Goal: Communication & Community: Answer question/provide support

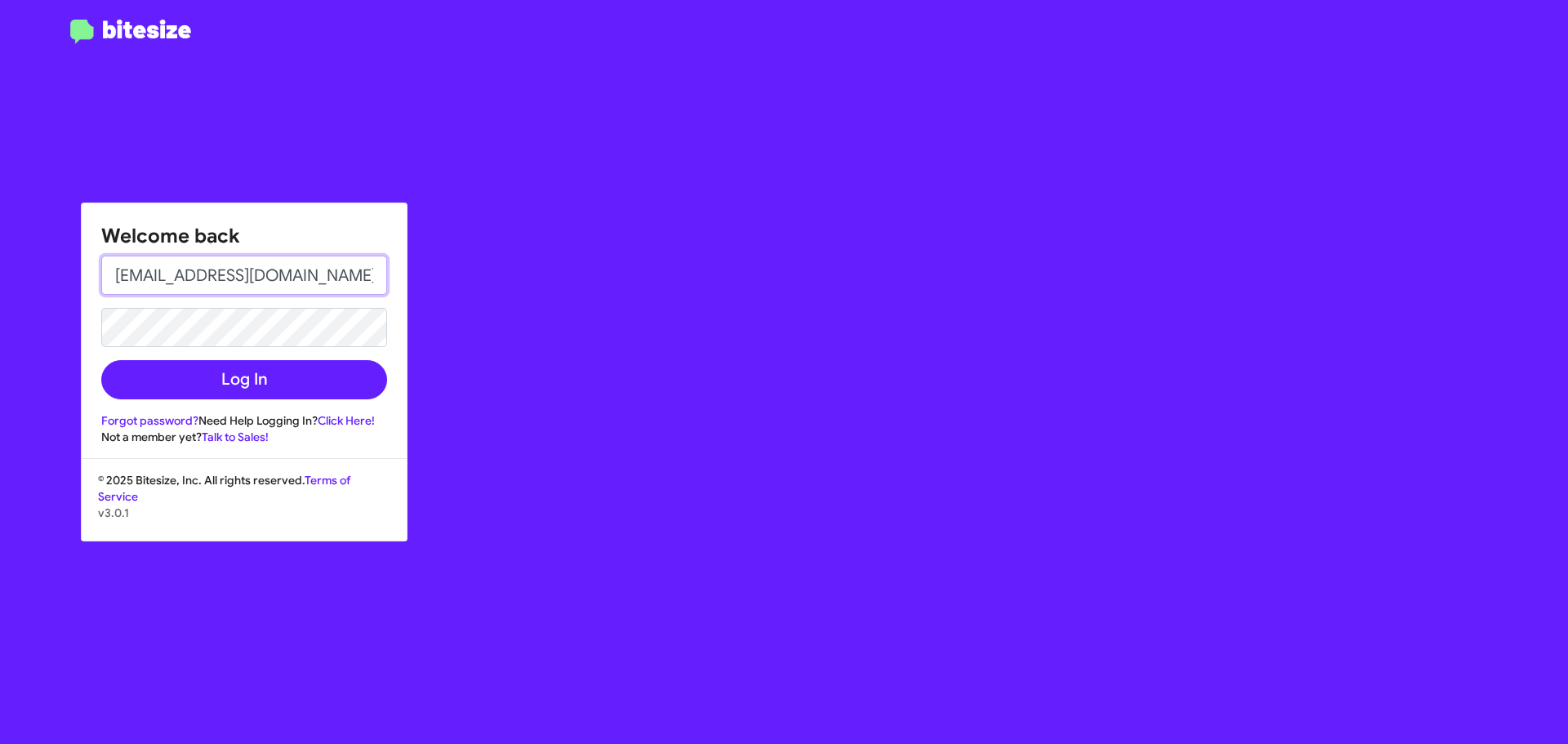
click at [282, 287] on input "[EMAIL_ADDRESS][DOMAIN_NAME]" at bounding box center [244, 275] width 286 height 39
type input "[EMAIL_ADDRESS][DOMAIN_NAME]"
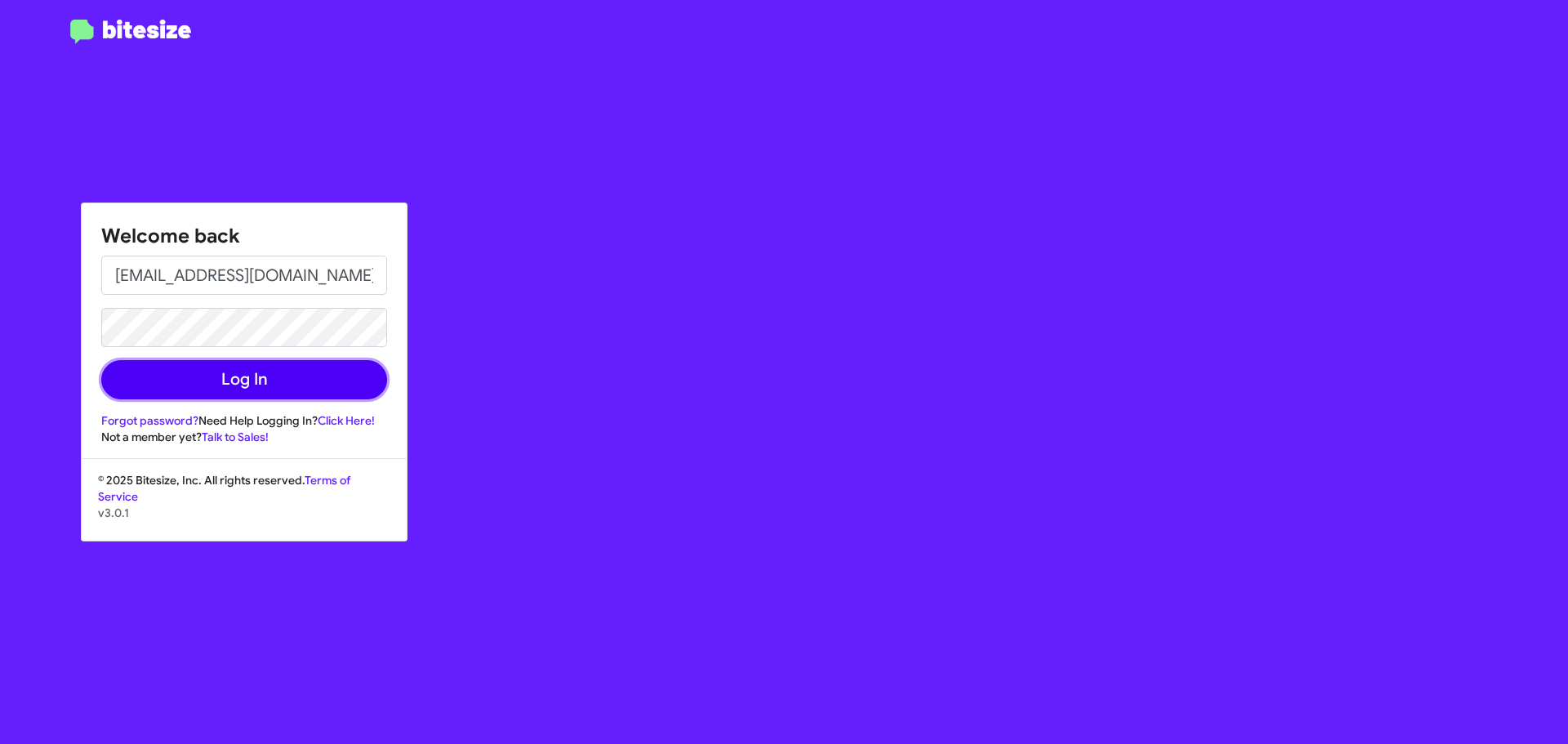
click at [226, 384] on button "Log In" at bounding box center [244, 380] width 286 height 39
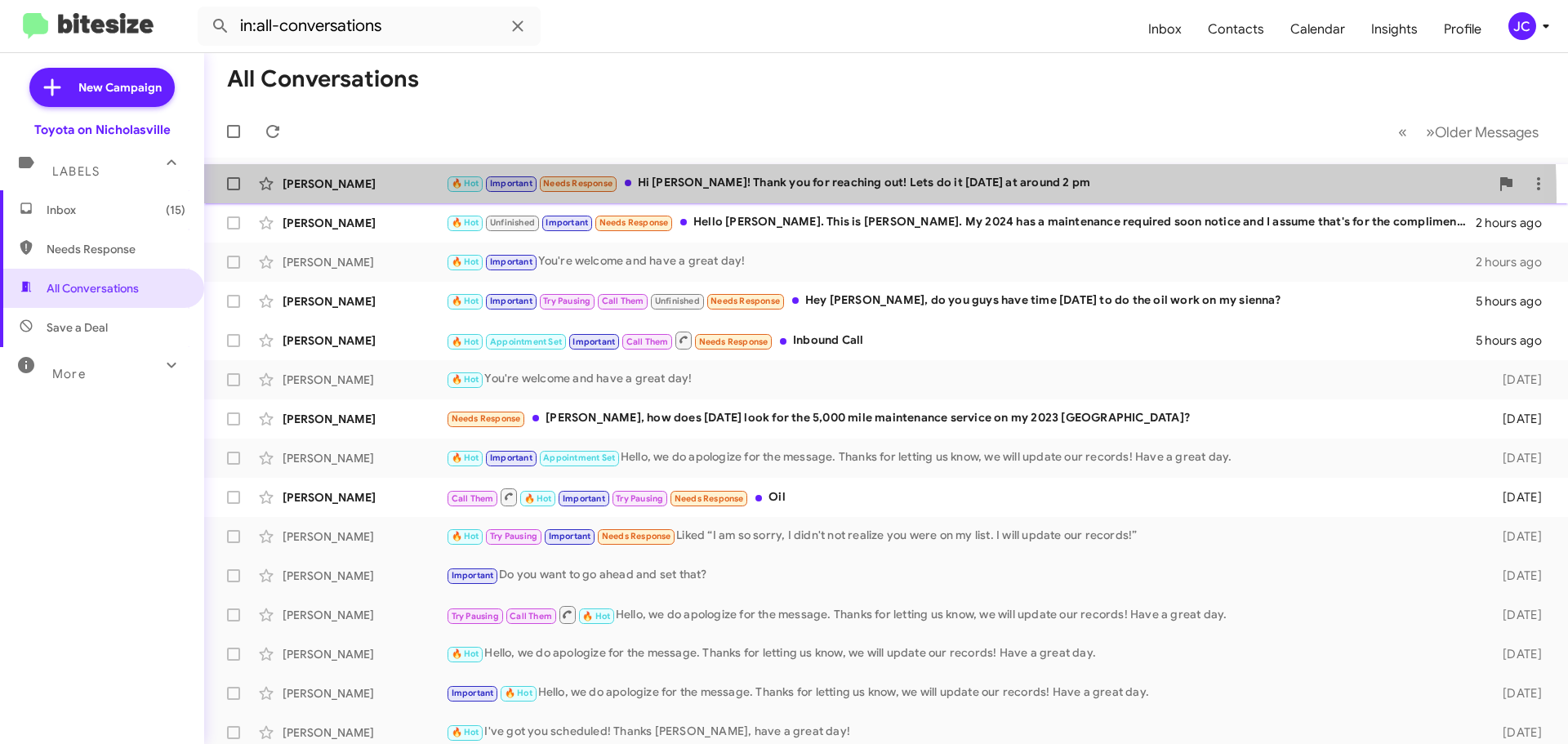
click at [824, 198] on div "[PERSON_NAME] 🔥 Hot Important Needs Response Hi [PERSON_NAME]! Thank you for re…" at bounding box center [887, 183] width 1338 height 32
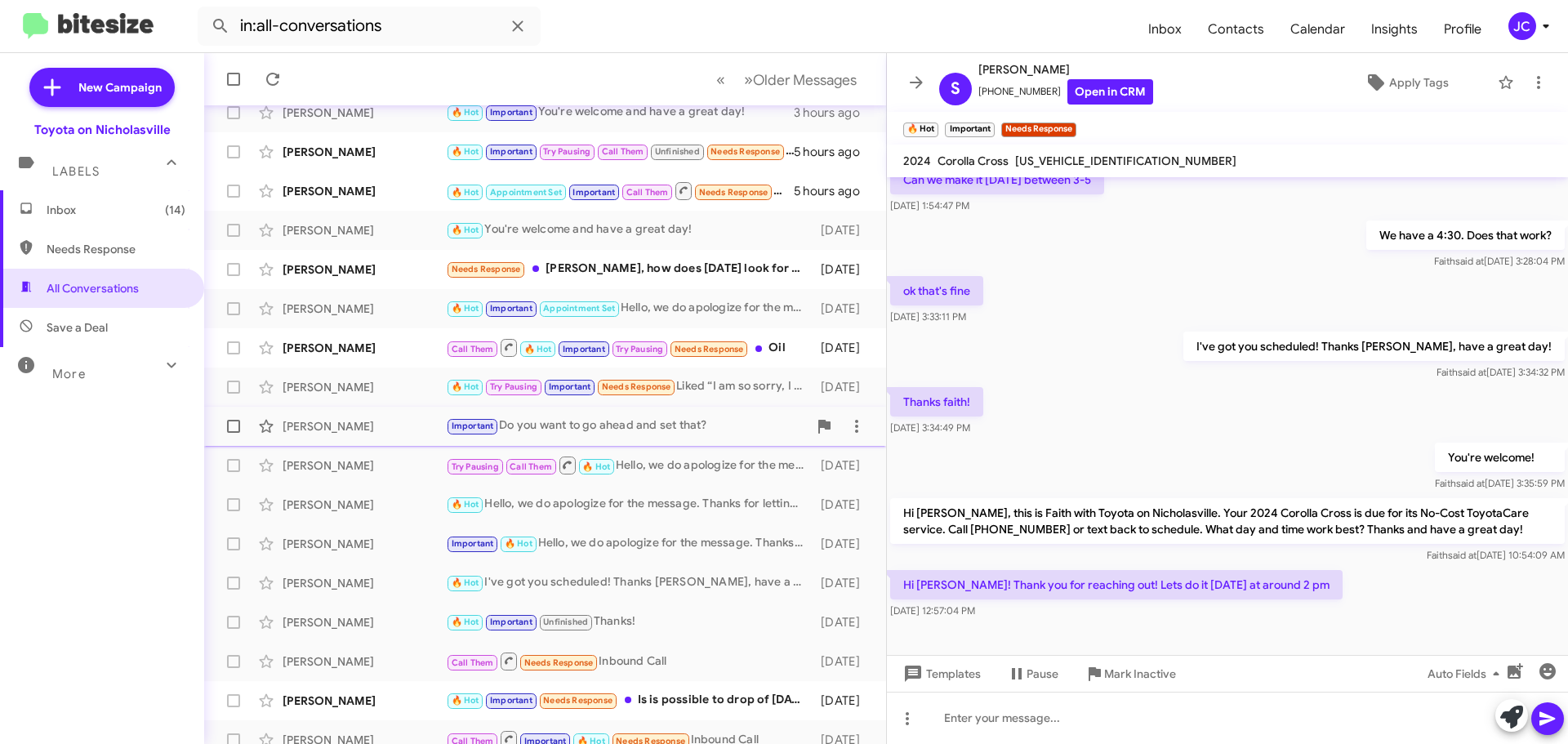
scroll to position [204, 0]
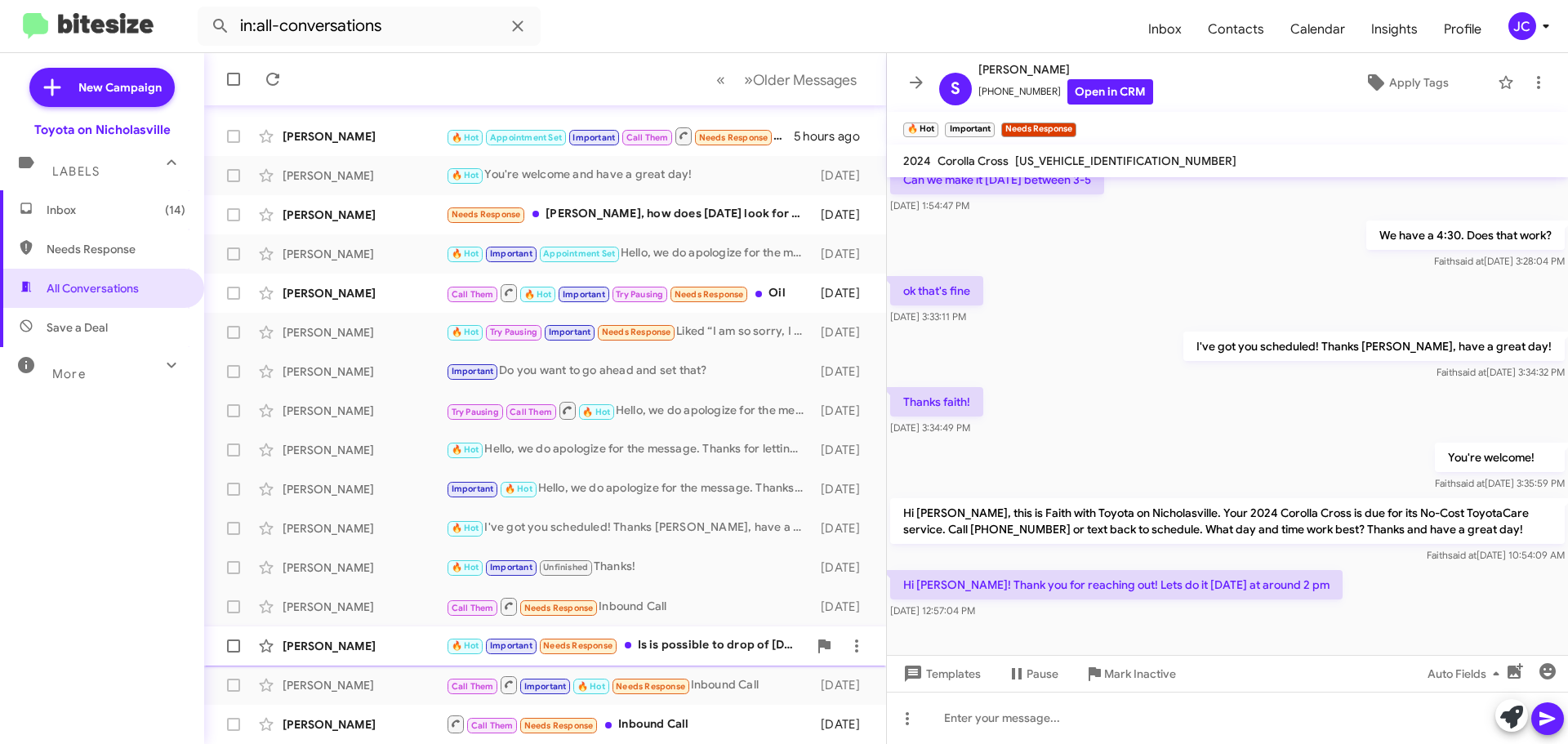
click at [349, 653] on div "[PERSON_NAME]" at bounding box center [363, 645] width 163 height 17
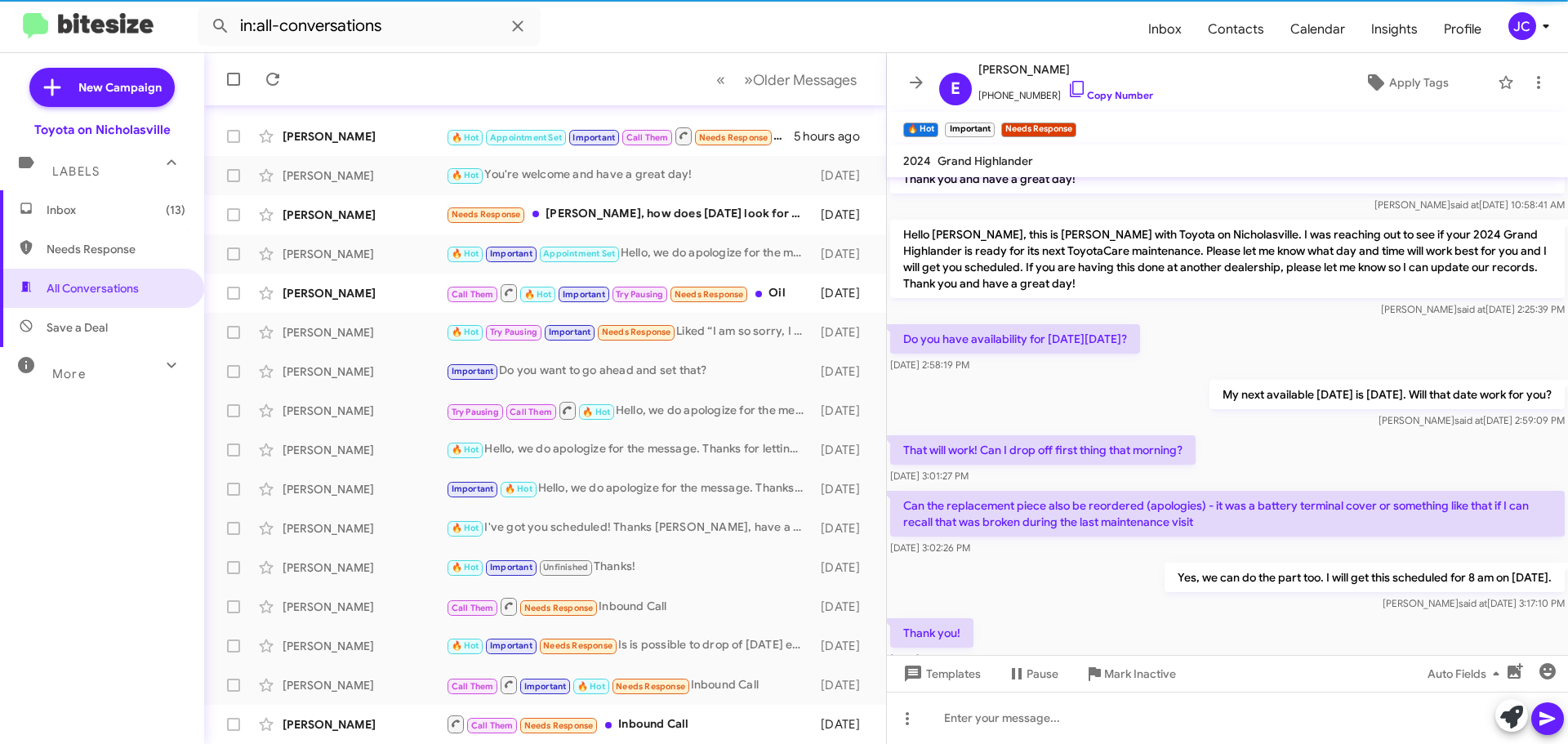
scroll to position [3420, 0]
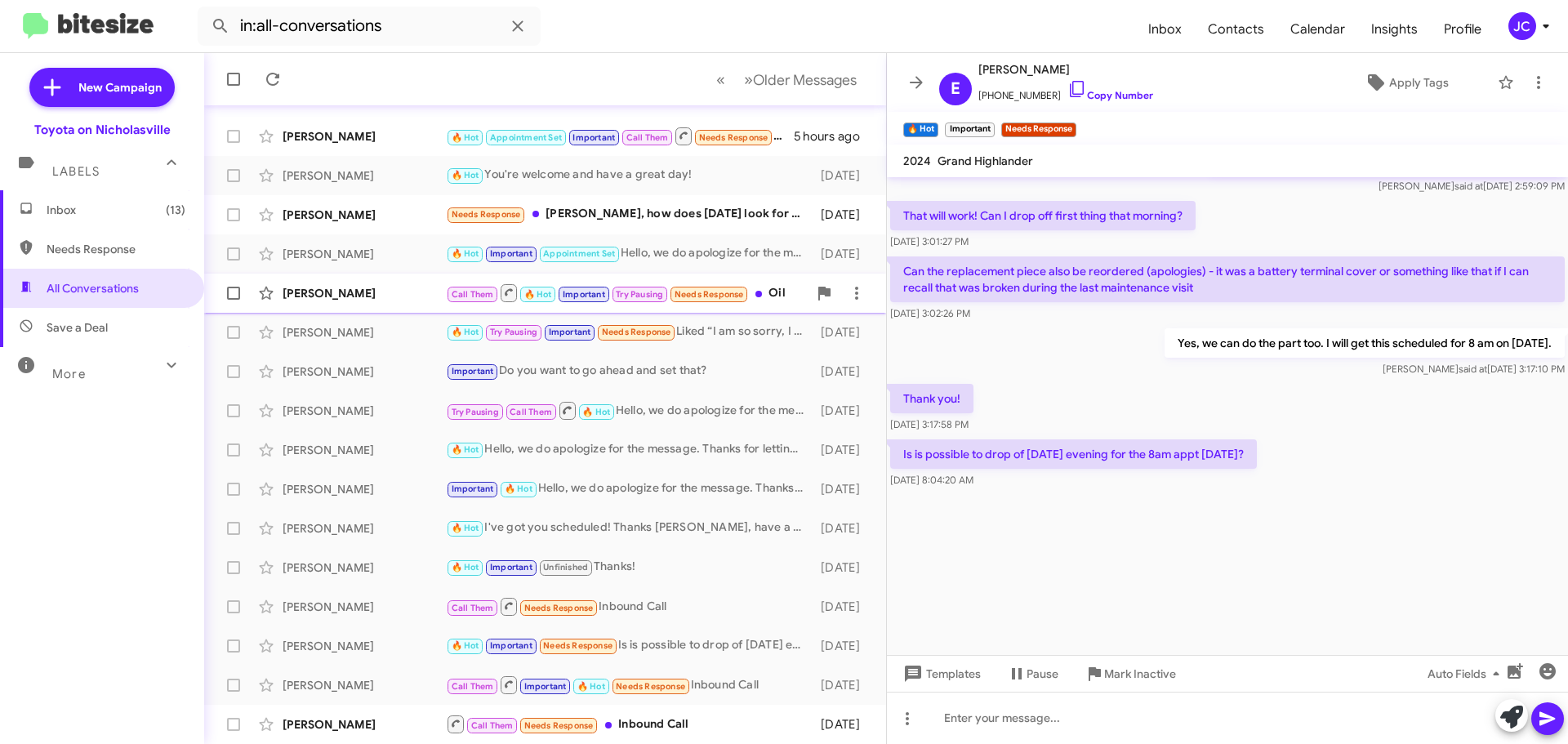
click at [385, 300] on div "[PERSON_NAME]" at bounding box center [363, 293] width 163 height 17
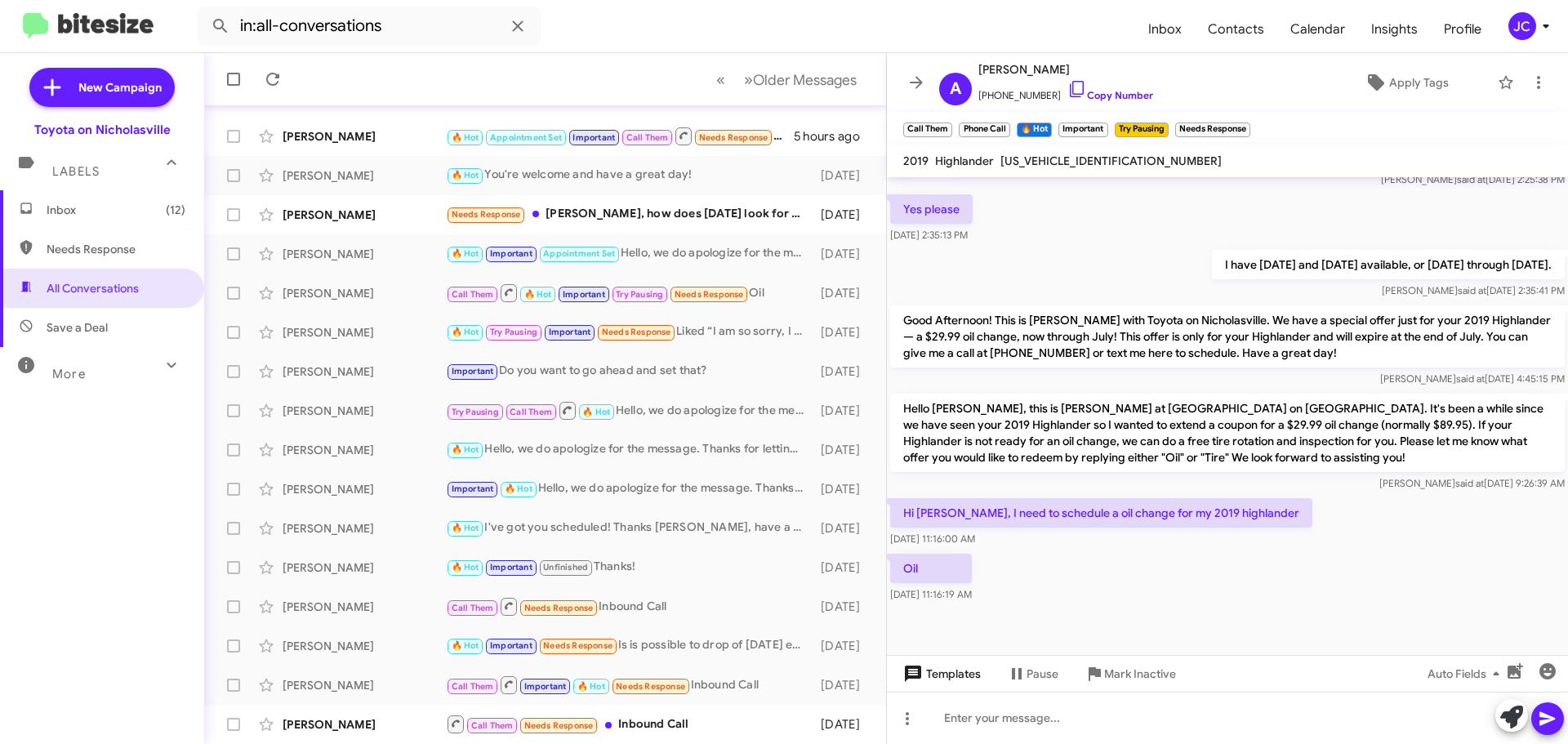
click at [954, 678] on span "Templates" at bounding box center [940, 674] width 81 height 29
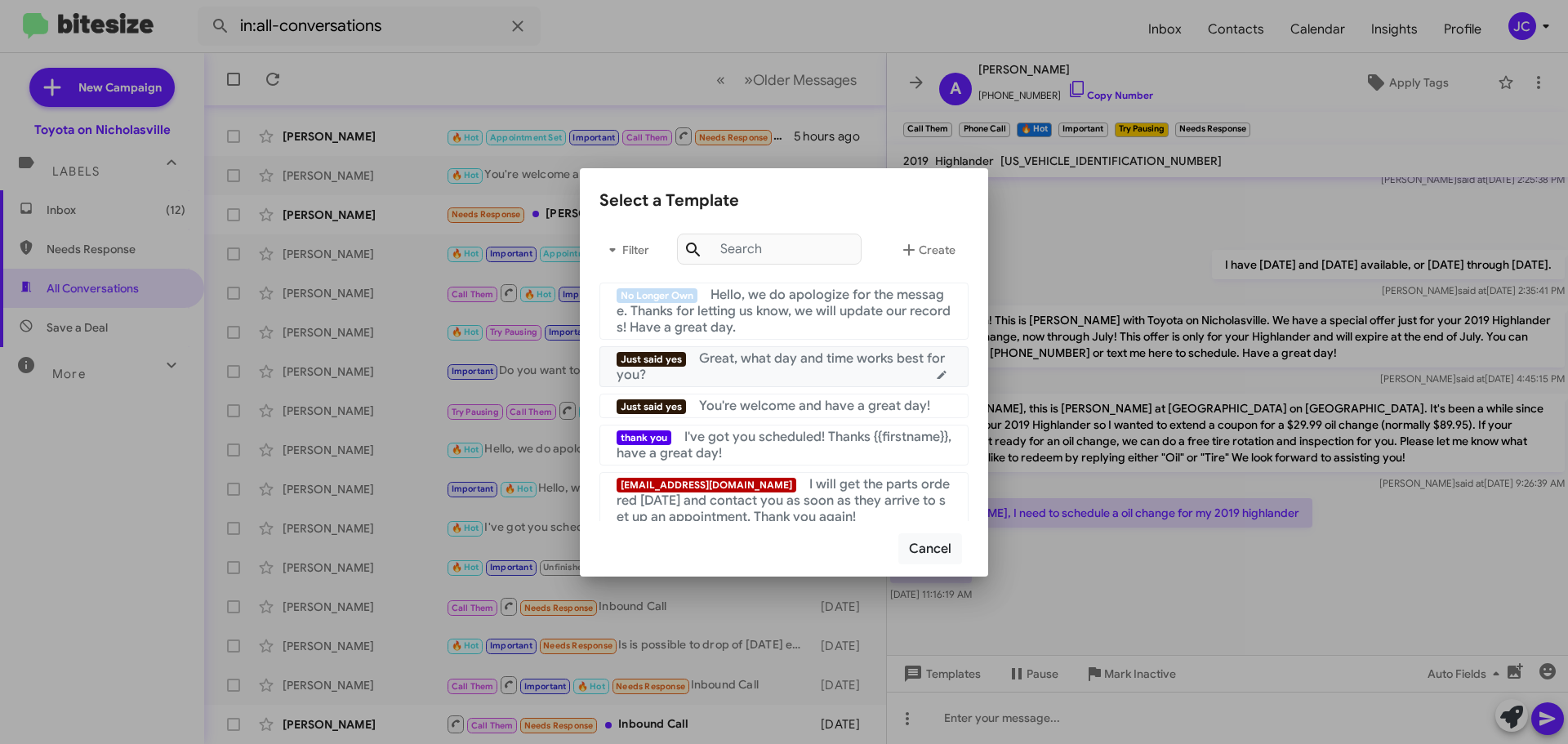
click at [799, 378] on div "Just said yes Great, what day and time works best for you?" at bounding box center [784, 366] width 335 height 32
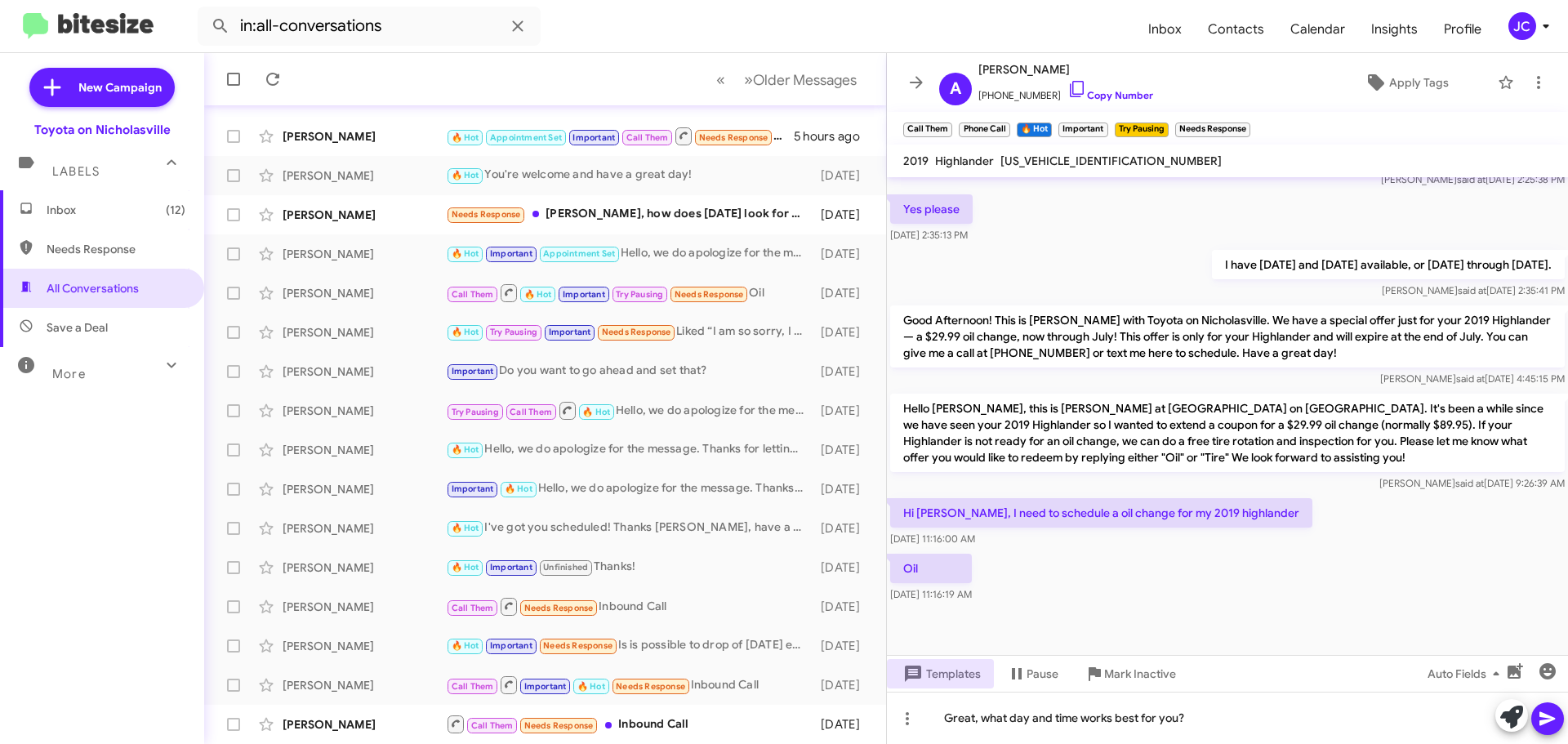
click at [1547, 724] on icon at bounding box center [1547, 719] width 20 height 20
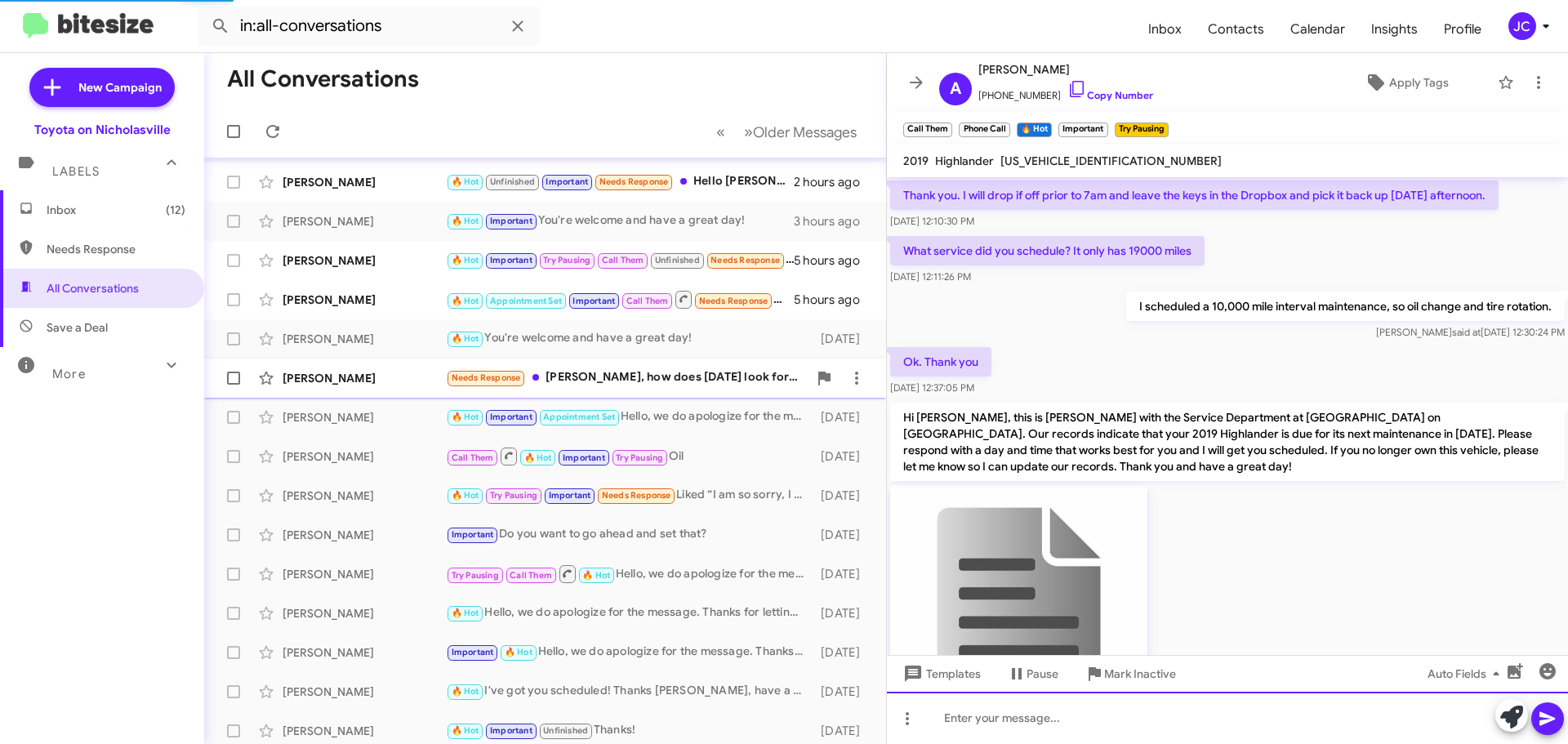
scroll to position [82, 0]
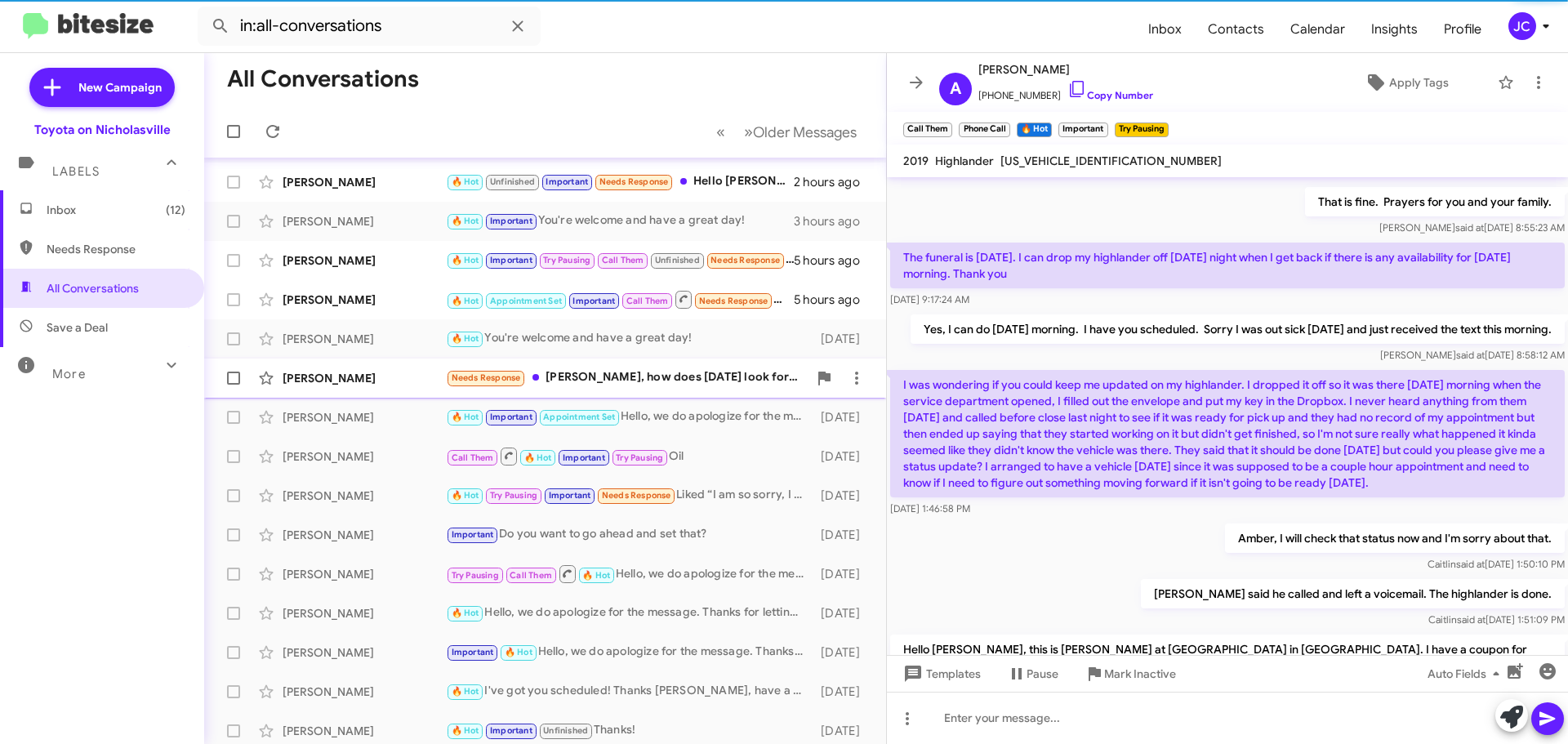
click at [337, 370] on div "[PERSON_NAME]" at bounding box center [363, 378] width 163 height 17
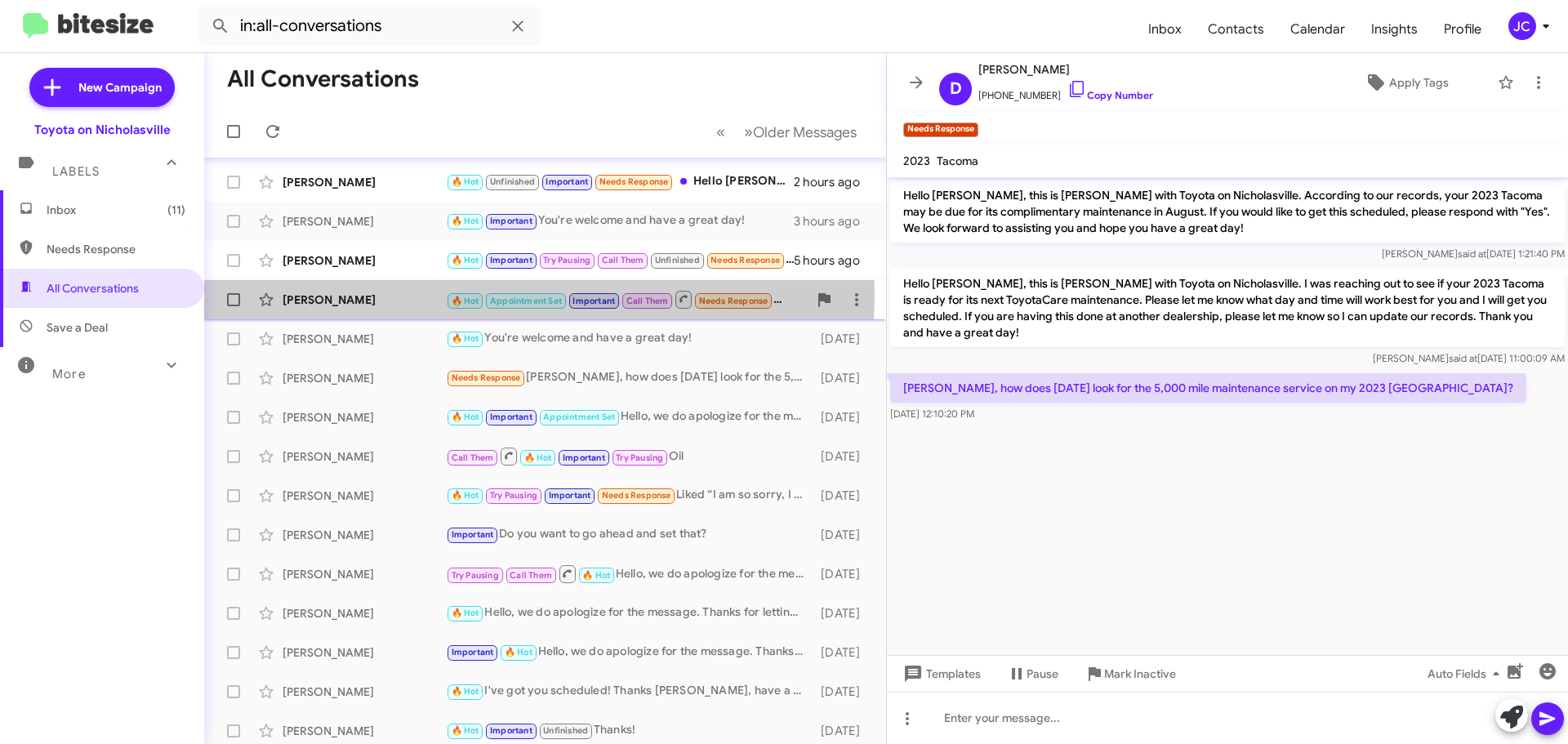
click at [307, 294] on div "[PERSON_NAME]" at bounding box center [363, 300] width 163 height 17
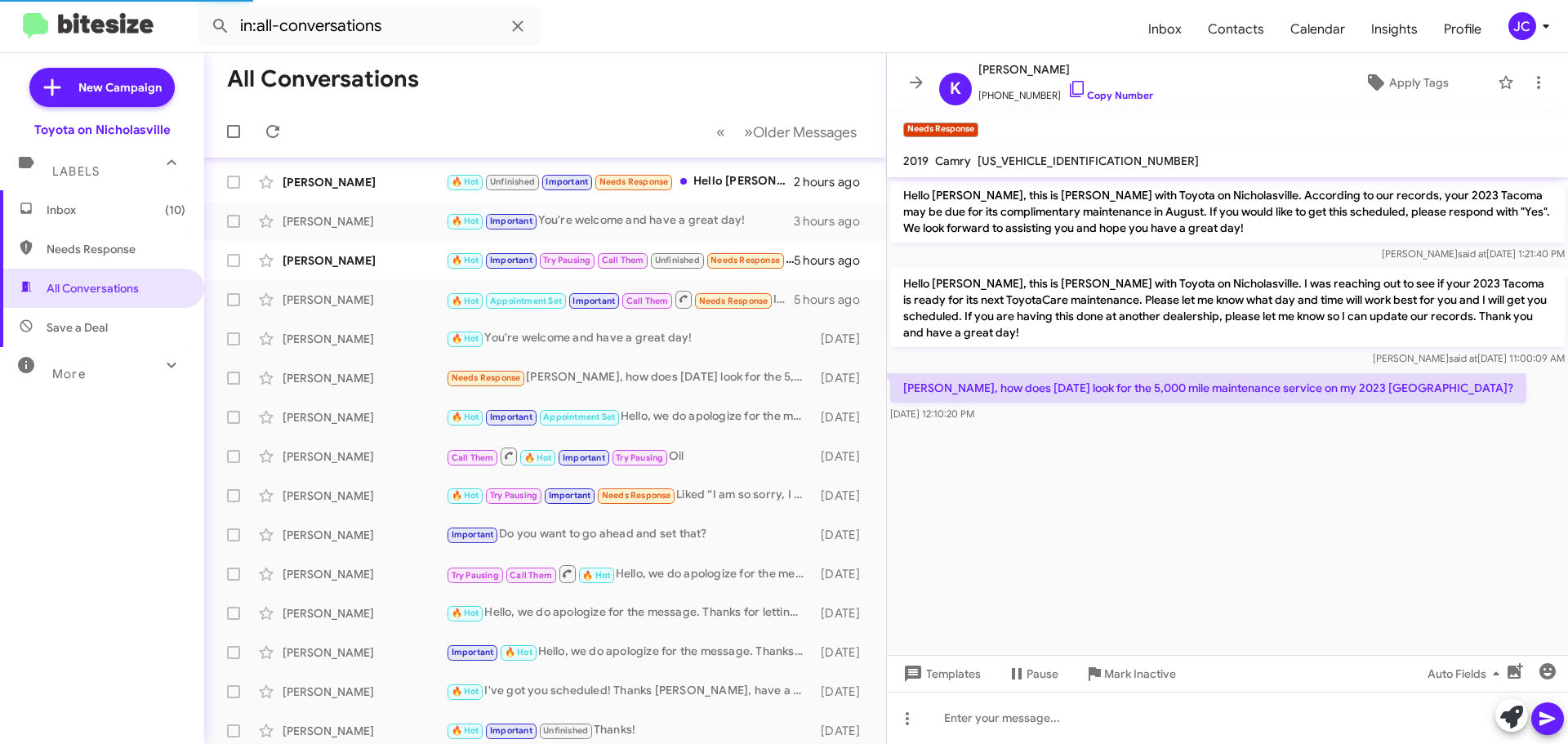
scroll to position [1997, 0]
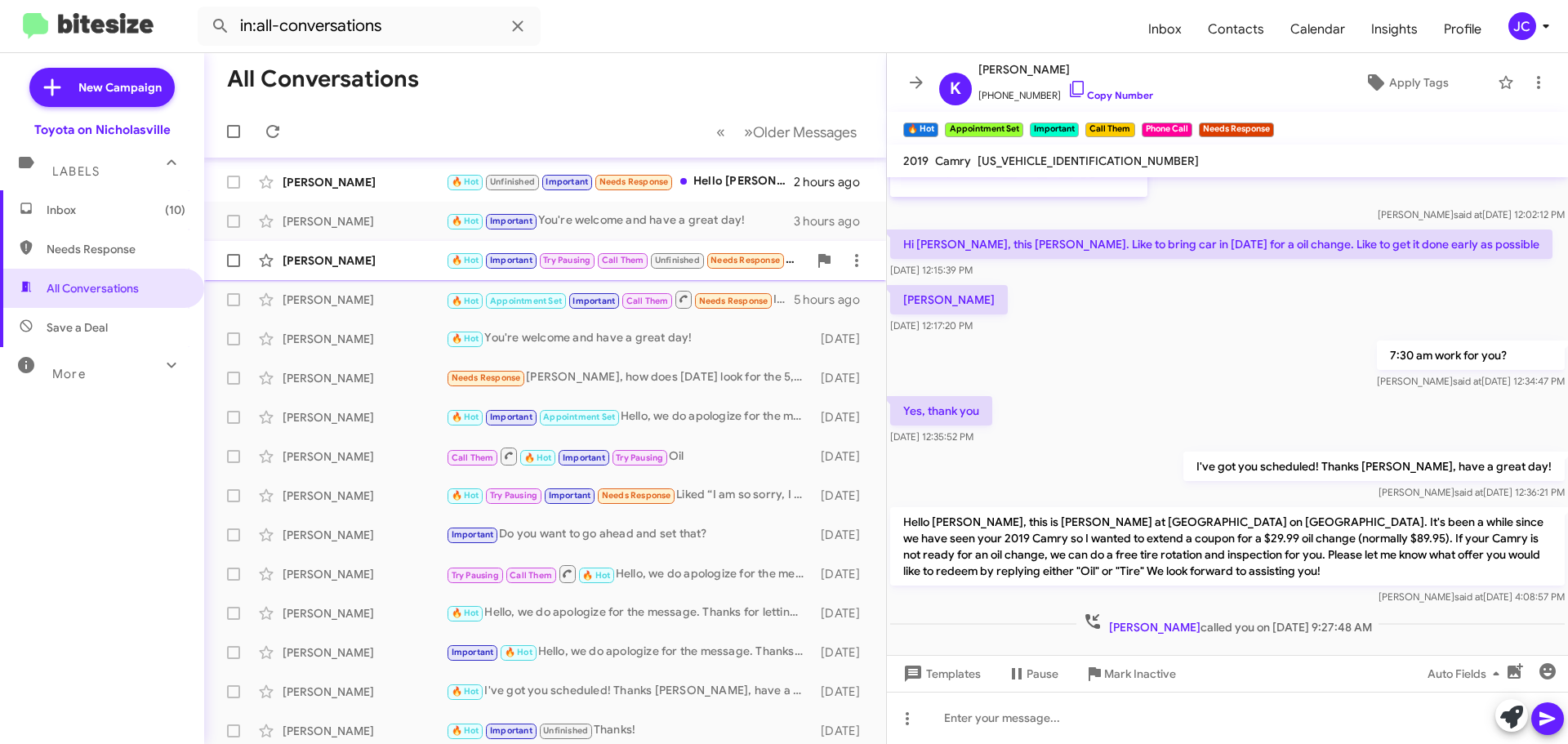
click at [390, 268] on div "[PERSON_NAME]" at bounding box center [363, 260] width 163 height 17
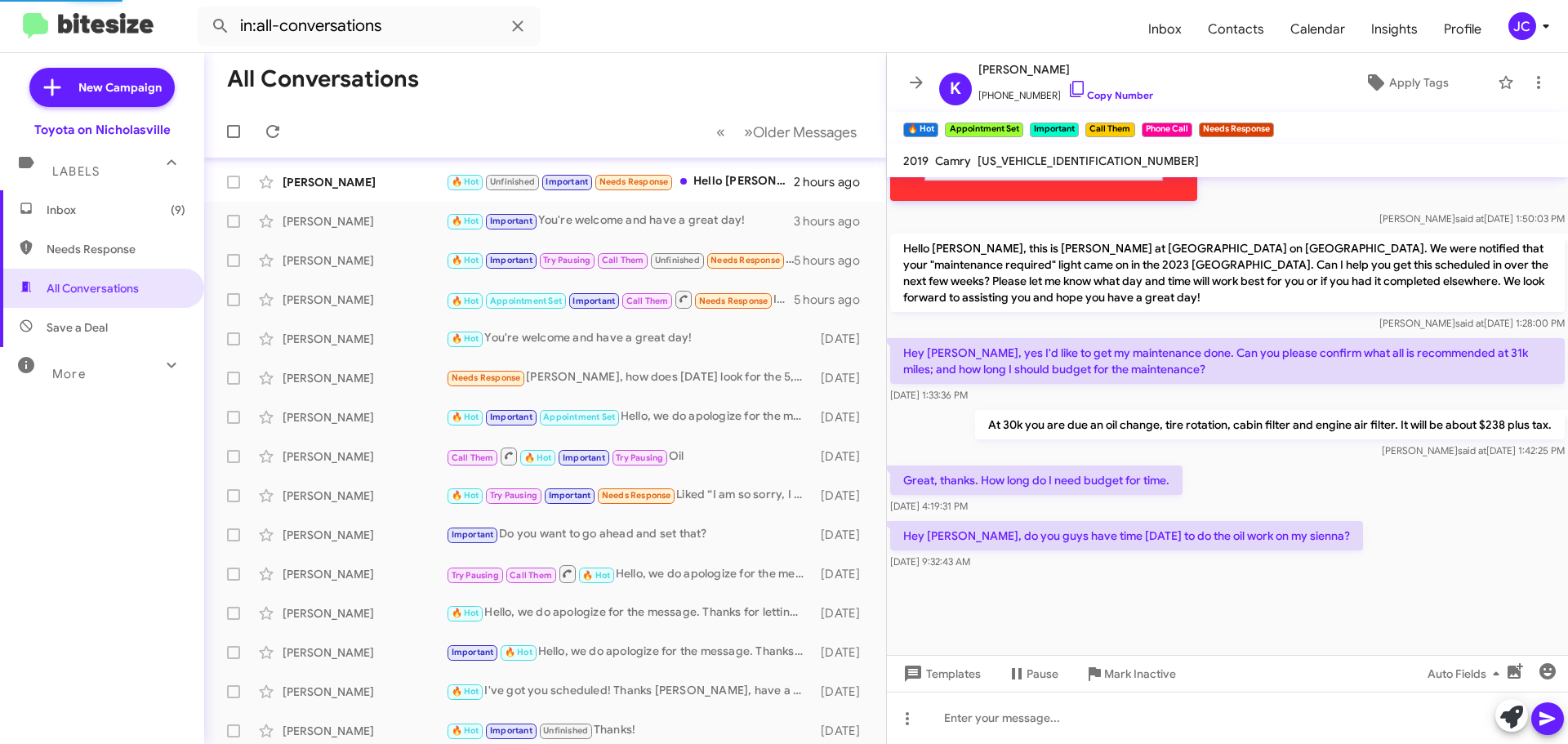
scroll to position [1511, 0]
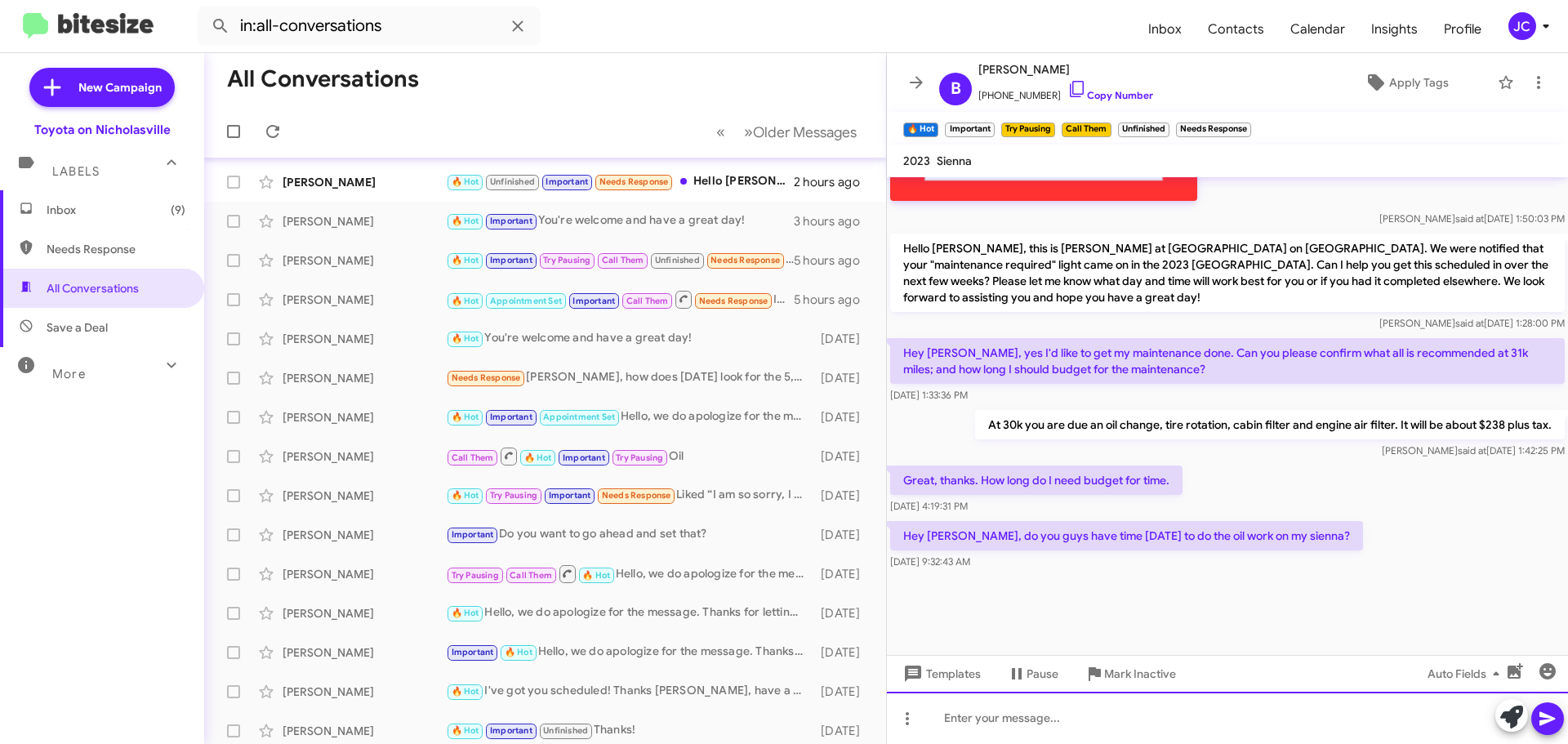
click at [1030, 721] on div at bounding box center [1227, 719] width 681 height 53
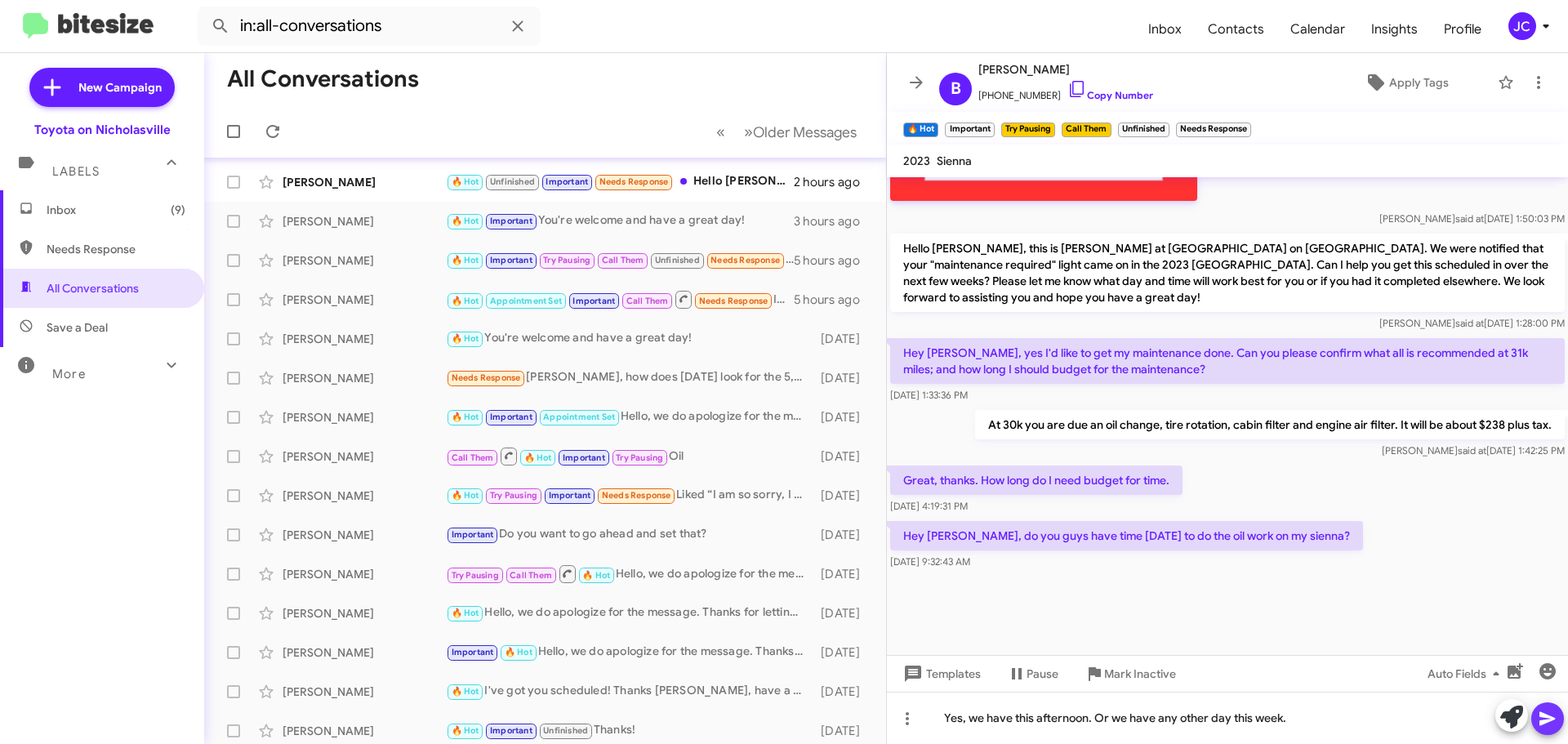
click at [1547, 720] on icon at bounding box center [1547, 719] width 16 height 14
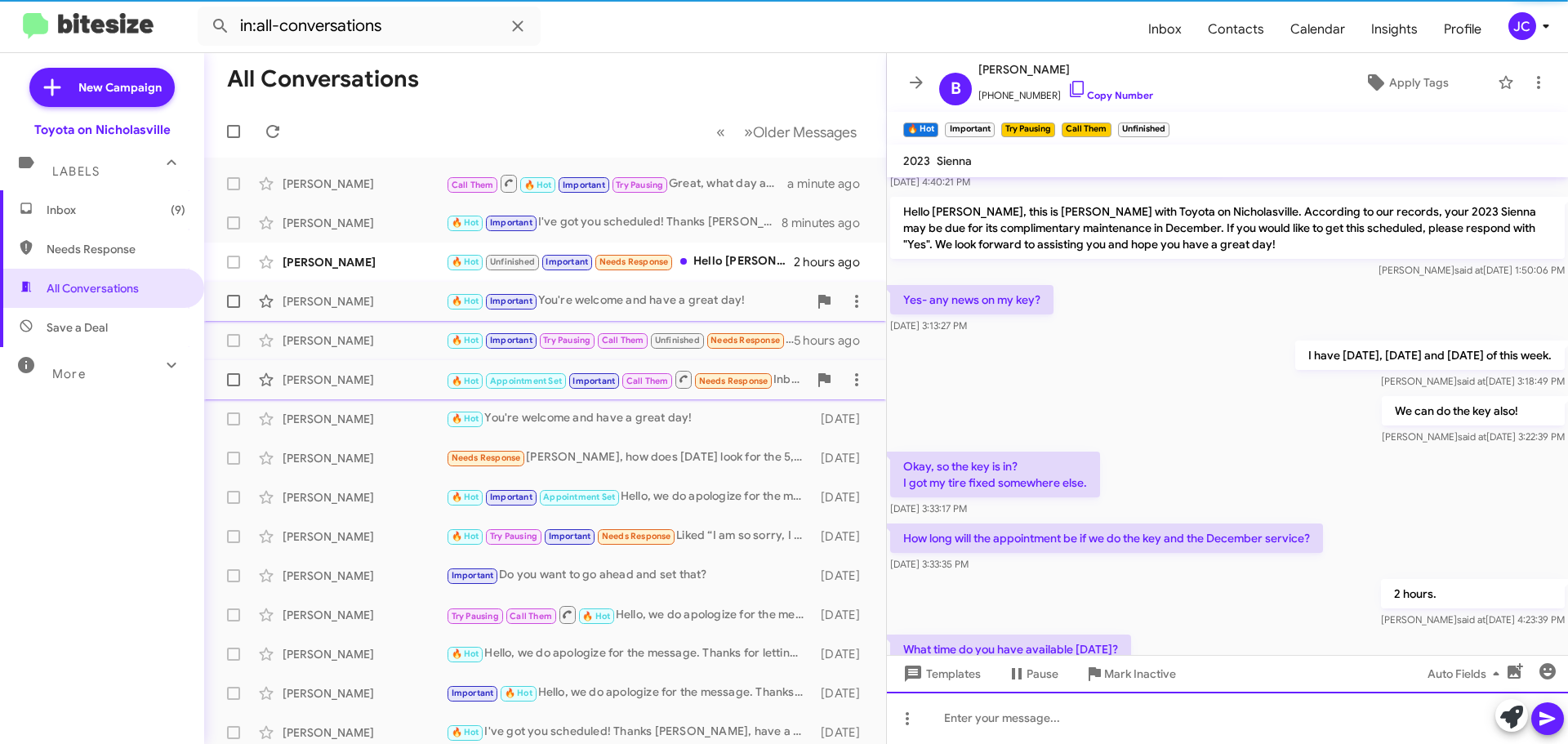
scroll to position [0, 0]
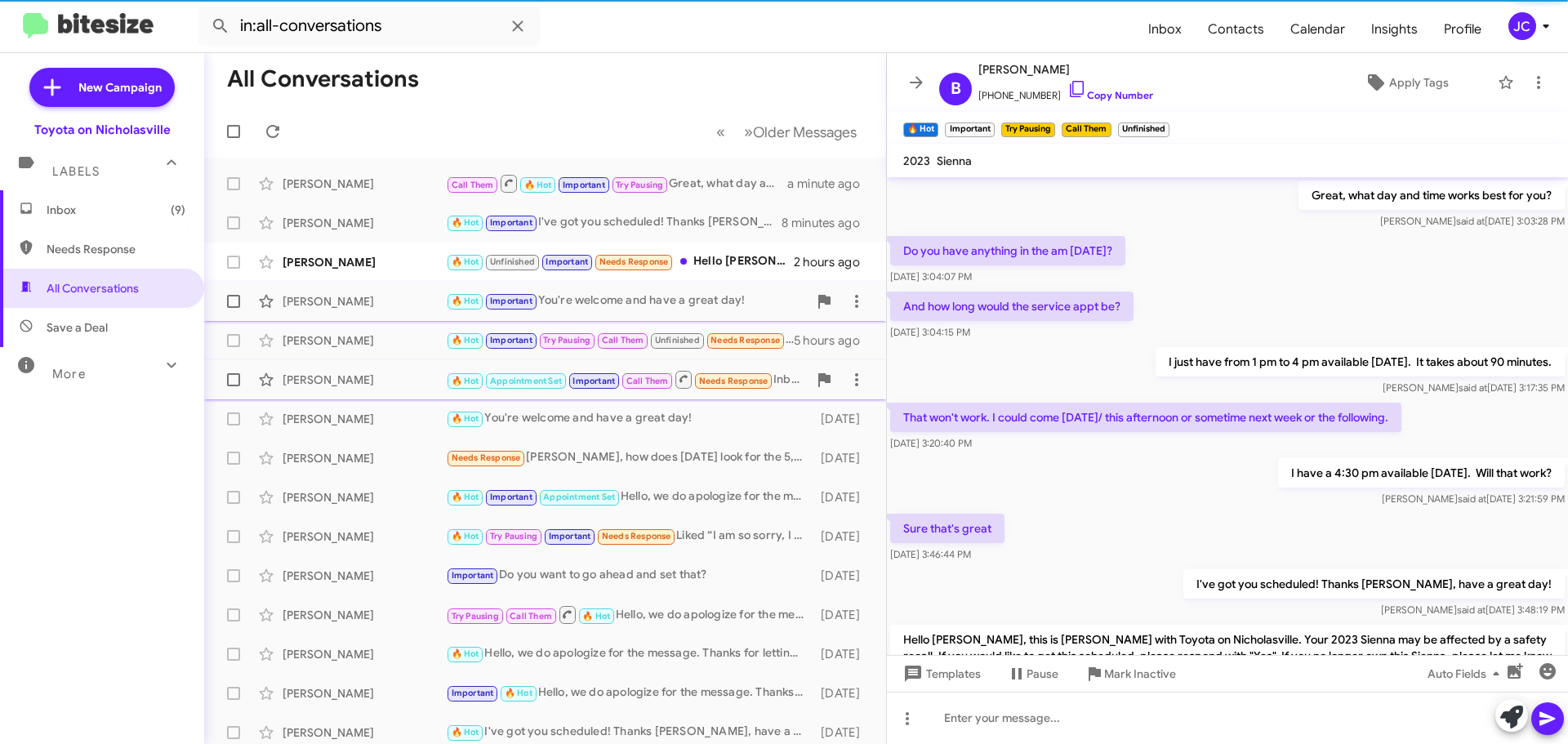
click at [349, 283] on span "[PERSON_NAME] 🔥 Hot Important You're welcome and have a great day! 3 hours ago" at bounding box center [545, 302] width 682 height 39
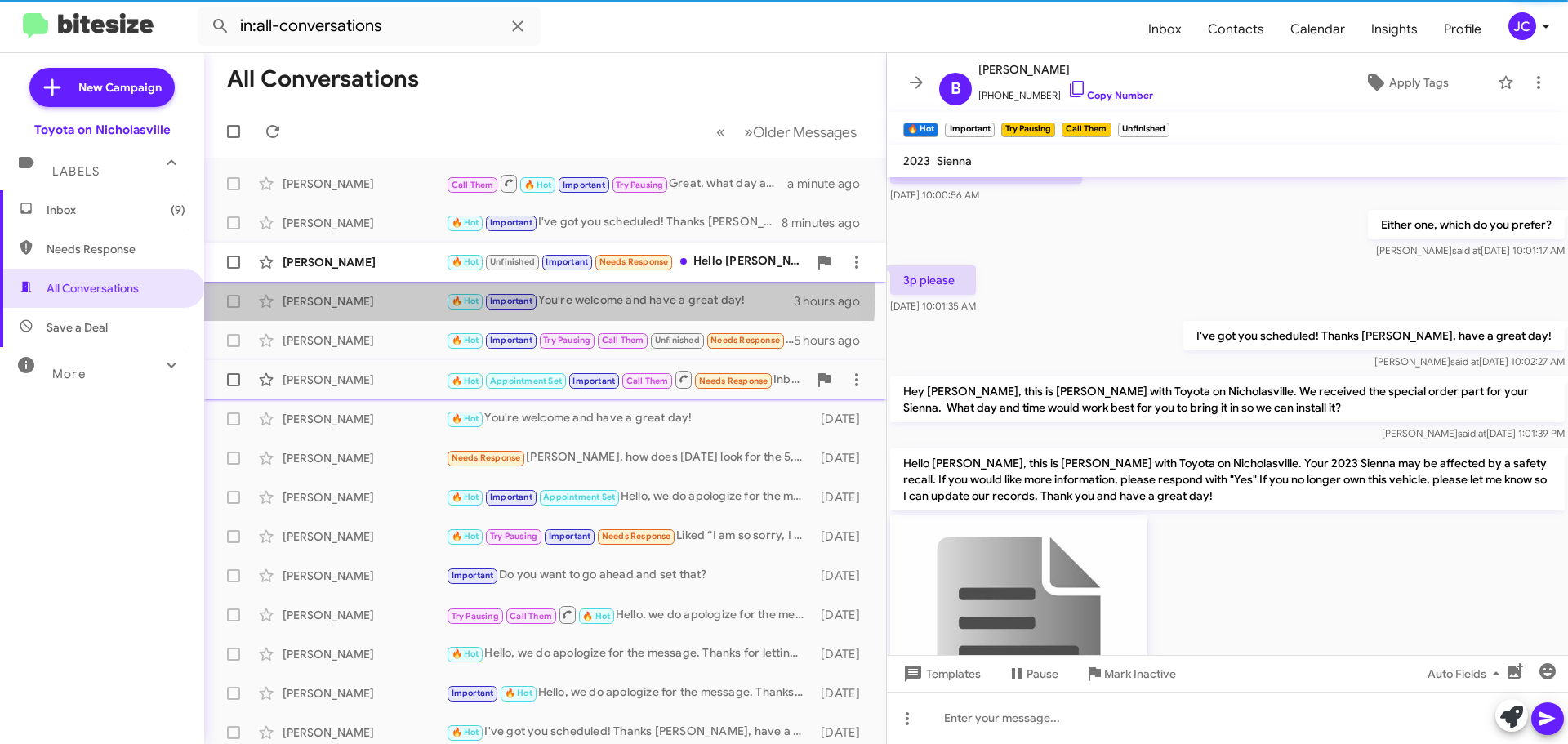
click at [346, 258] on div "[PERSON_NAME]" at bounding box center [363, 262] width 163 height 17
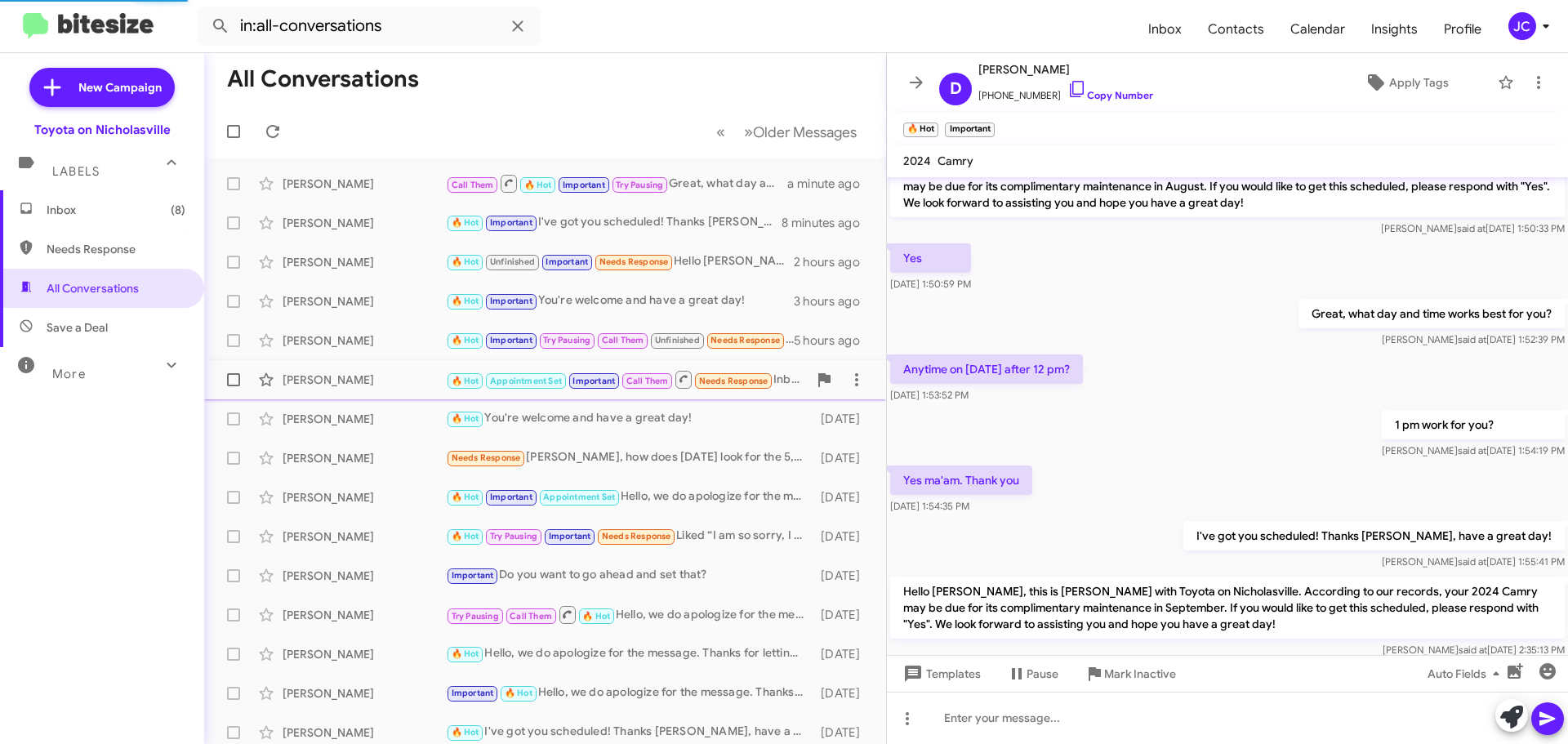
scroll to position [844, 0]
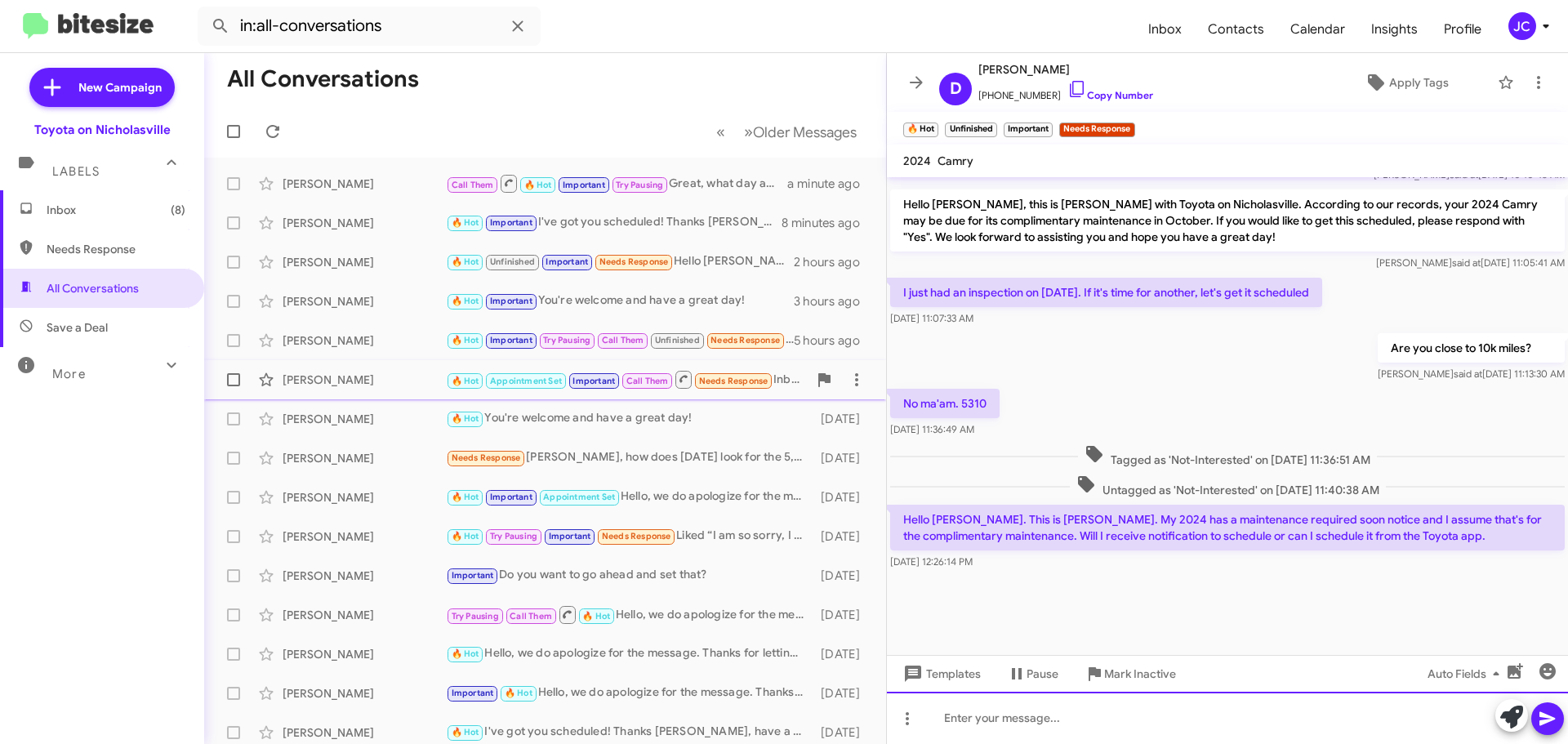
click at [1064, 717] on div at bounding box center [1227, 719] width 681 height 53
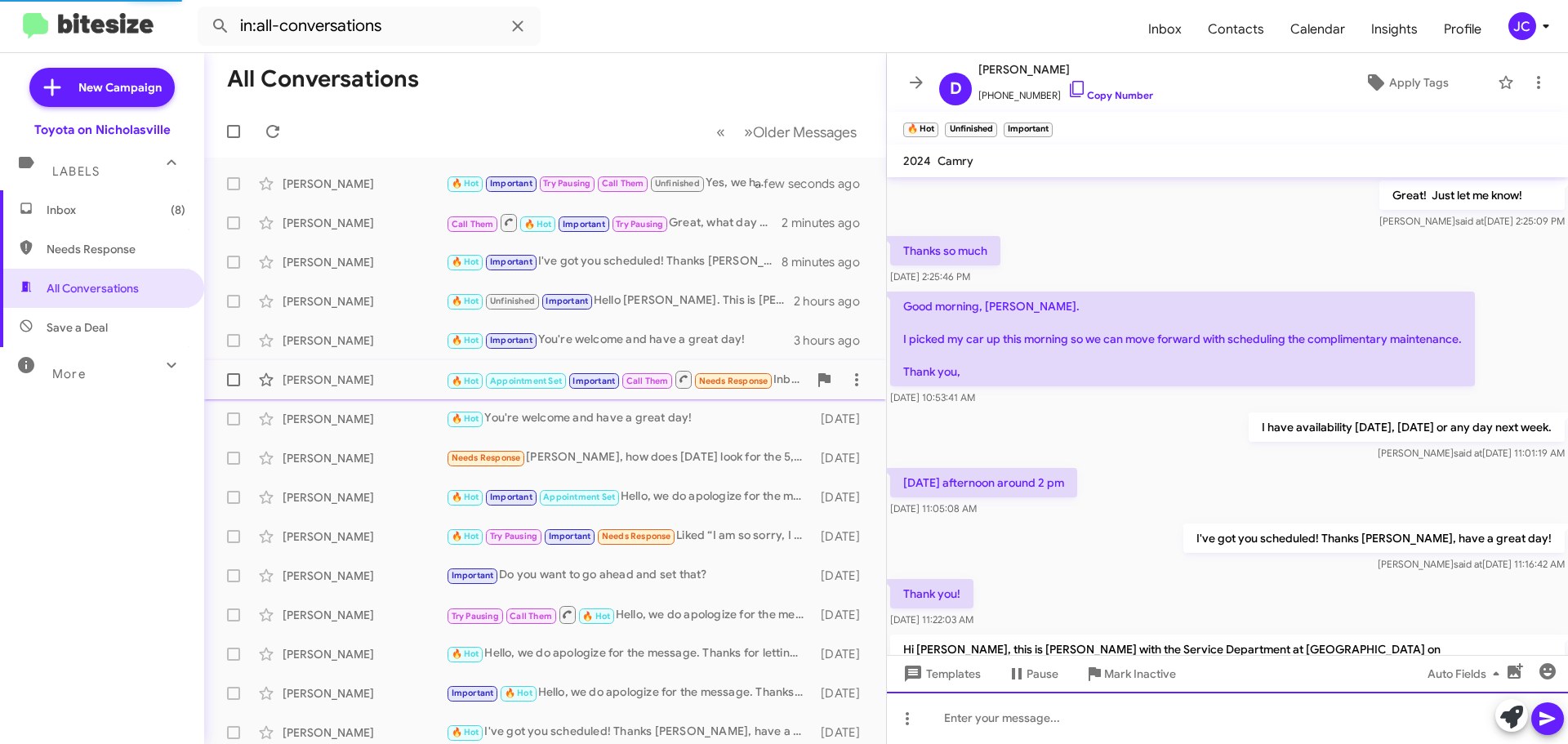
scroll to position [82, 0]
